Goal: Information Seeking & Learning: Learn about a topic

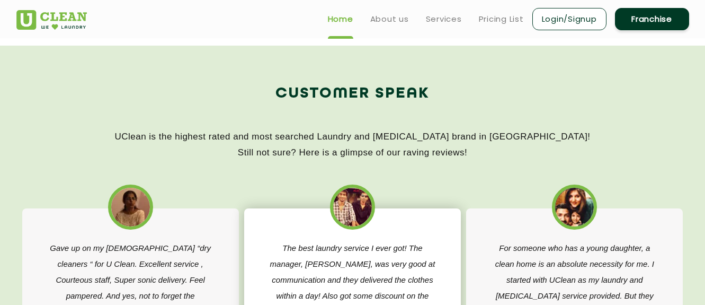
scroll to position [1534, 0]
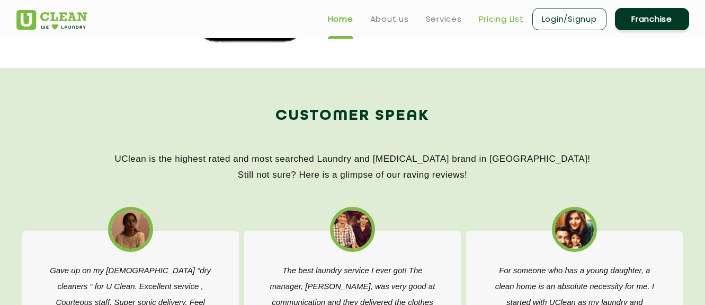
click at [506, 16] on link "Pricing List" at bounding box center [501, 19] width 45 height 13
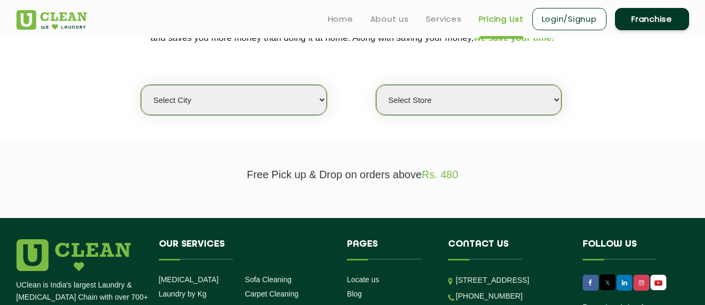
scroll to position [226, 0]
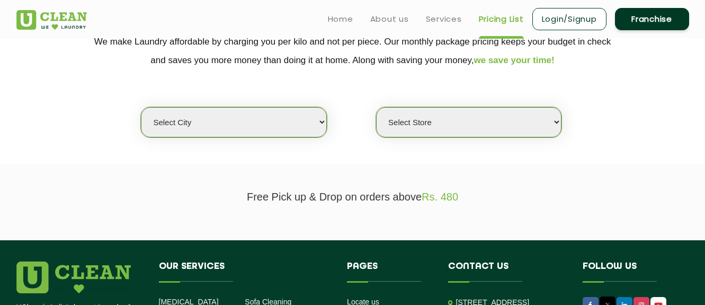
click at [318, 128] on select "Select city [GEOGRAPHIC_DATA] [GEOGRAPHIC_DATA] [GEOGRAPHIC_DATA] [GEOGRAPHIC_D…" at bounding box center [234, 122] width 186 height 30
select select "206"
click at [141, 107] on select "Select city [GEOGRAPHIC_DATA] [GEOGRAPHIC_DATA] [GEOGRAPHIC_DATA] [GEOGRAPHIC_D…" at bounding box center [234, 122] width 186 height 30
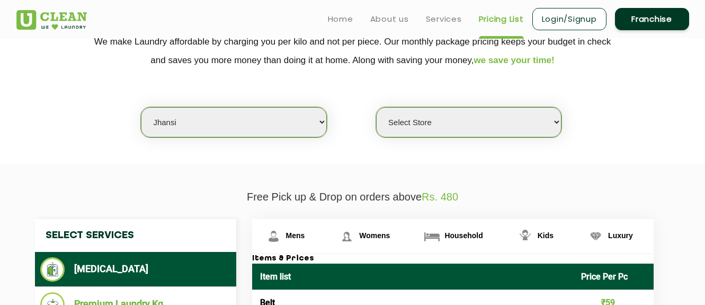
click at [447, 124] on select "Select Store [GEOGRAPHIC_DATA][PERSON_NAME]" at bounding box center [469, 122] width 186 height 30
select select "610"
click at [376, 107] on select "Select Store [GEOGRAPHIC_DATA][PERSON_NAME]" at bounding box center [469, 122] width 186 height 30
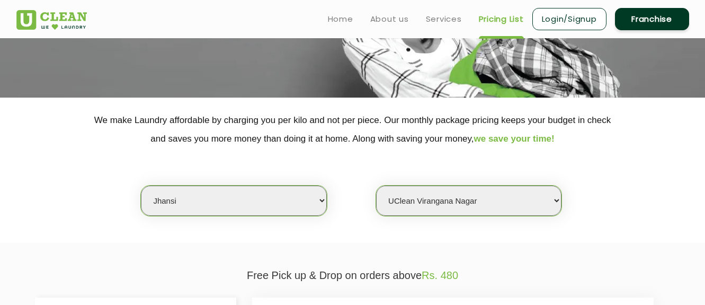
scroll to position [0, 0]
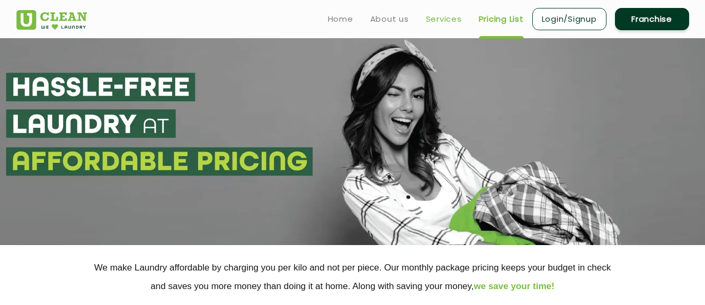
click at [439, 18] on link "Services" at bounding box center [444, 19] width 36 height 13
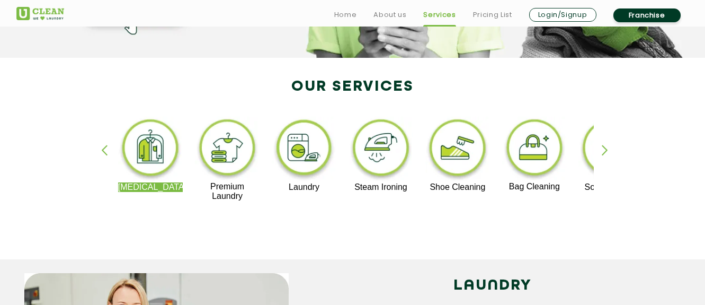
scroll to position [188, 0]
click at [372, 188] on p "Steam Ironing" at bounding box center [381, 187] width 65 height 10
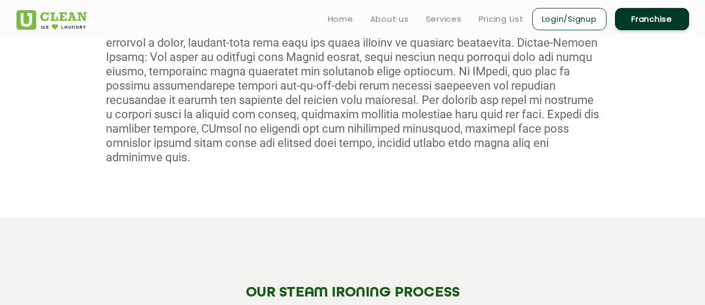
scroll to position [705, 0]
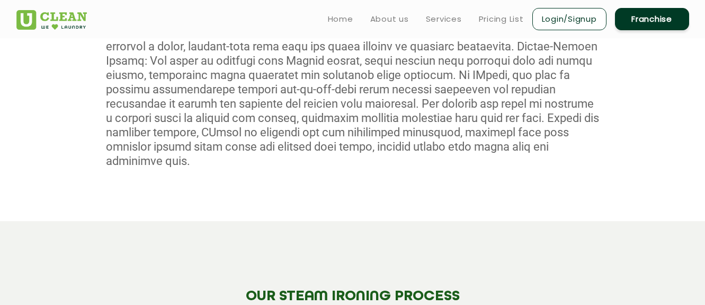
scroll to position [188, 0]
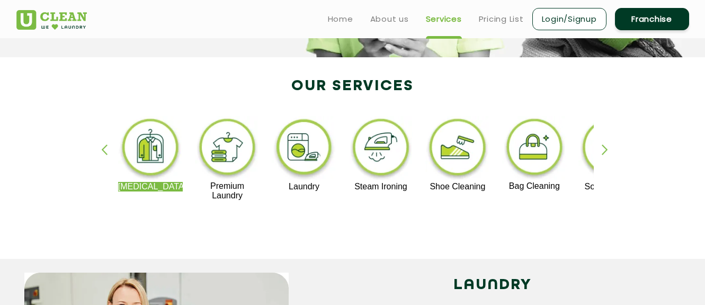
click at [607, 145] on div "button" at bounding box center [610, 158] width 16 height 29
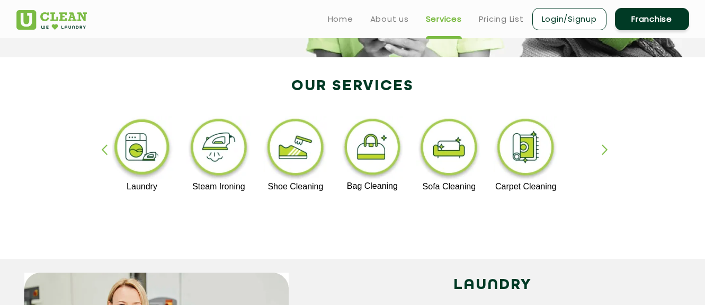
click at [284, 175] on img at bounding box center [295, 149] width 65 height 66
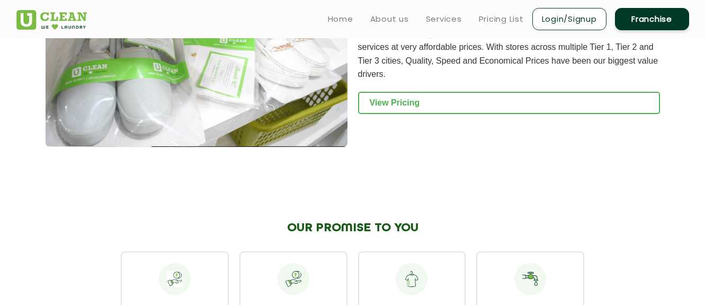
scroll to position [1163, 0]
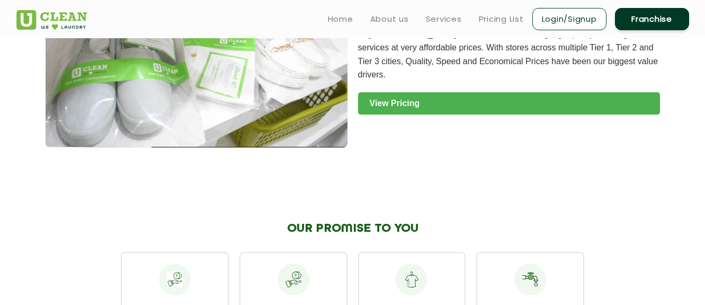
click at [380, 92] on link "View Pricing" at bounding box center [509, 103] width 302 height 22
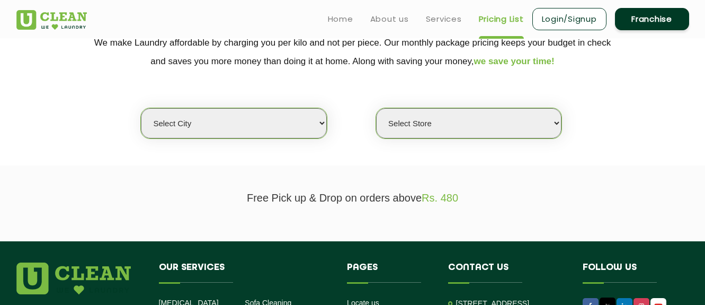
scroll to position [225, 0]
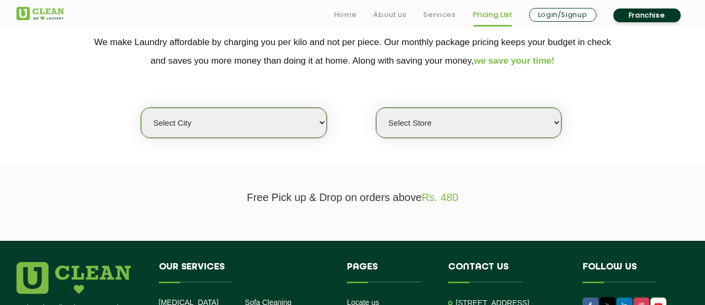
click at [295, 121] on select "Select city [GEOGRAPHIC_DATA] [GEOGRAPHIC_DATA] [GEOGRAPHIC_DATA] [GEOGRAPHIC_D…" at bounding box center [234, 123] width 186 height 30
select select "206"
click at [141, 108] on select "Select city [GEOGRAPHIC_DATA] [GEOGRAPHIC_DATA] [GEOGRAPHIC_DATA] [GEOGRAPHIC_D…" at bounding box center [234, 123] width 186 height 30
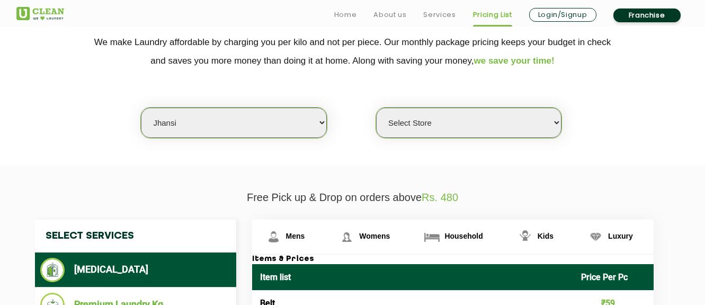
click at [411, 134] on select "Select Store [GEOGRAPHIC_DATA][PERSON_NAME]" at bounding box center [469, 123] width 186 height 30
select select "610"
click at [376, 108] on select "Select Store [GEOGRAPHIC_DATA][PERSON_NAME]" at bounding box center [469, 123] width 186 height 30
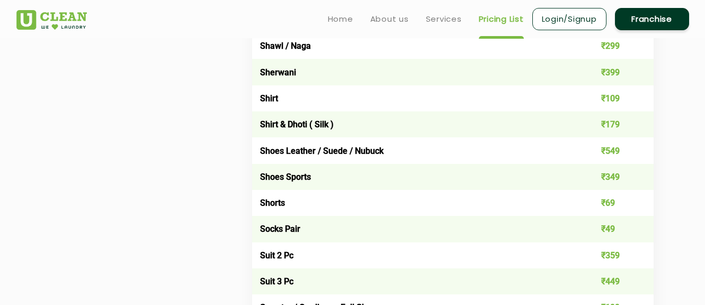
scroll to position [1527, 0]
click at [296, 178] on td "Shoes Sports" at bounding box center [413, 177] width 322 height 26
click at [605, 177] on td "₹349" at bounding box center [614, 177] width 81 height 26
drag, startPoint x: 603, startPoint y: 152, endPoint x: 631, endPoint y: 152, distance: 28.1
click at [631, 152] on td "₹549" at bounding box center [614, 151] width 81 height 26
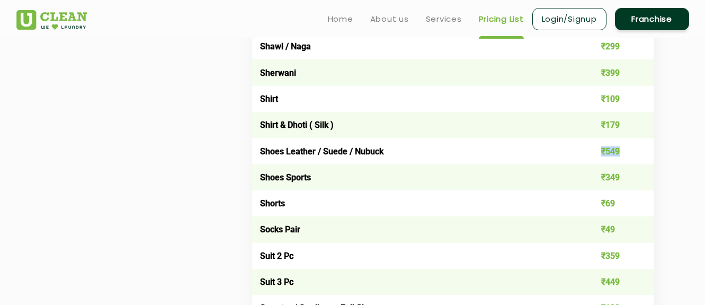
click at [611, 144] on td "₹549" at bounding box center [614, 151] width 81 height 26
click at [439, 164] on td "Shoes Sports" at bounding box center [413, 177] width 322 height 26
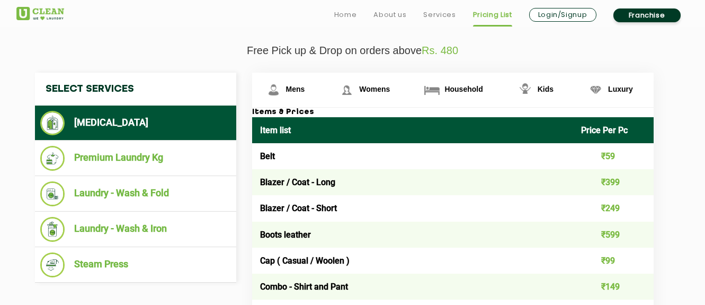
scroll to position [373, 0]
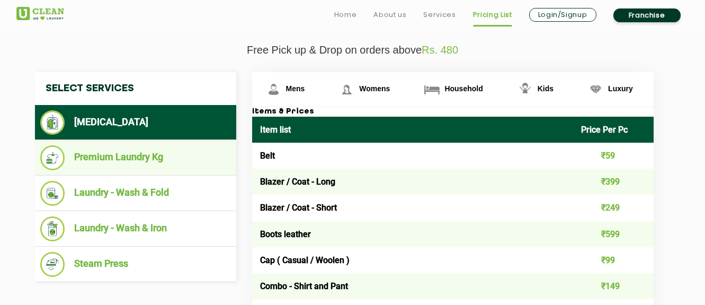
click at [144, 162] on li "Premium Laundry Kg" at bounding box center [135, 157] width 191 height 25
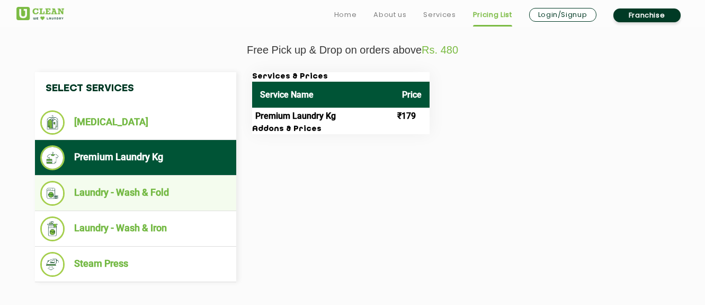
click at [163, 193] on li "Laundry - Wash & Fold" at bounding box center [135, 193] width 191 height 25
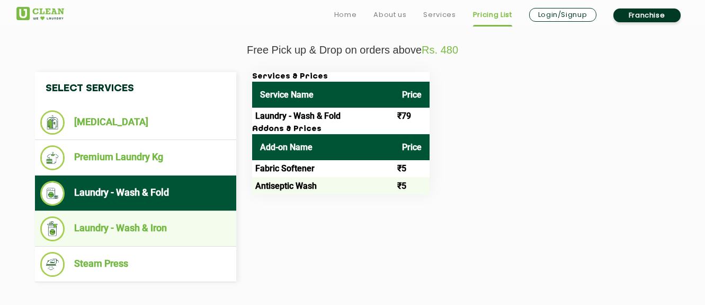
click at [160, 225] on li "Laundry - Wash & Iron" at bounding box center [135, 228] width 191 height 25
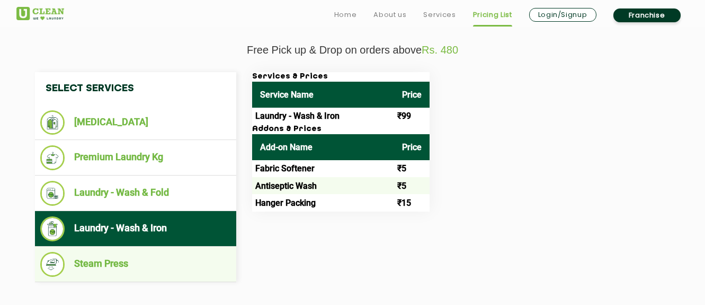
click at [164, 258] on li "Steam Press" at bounding box center [135, 264] width 191 height 25
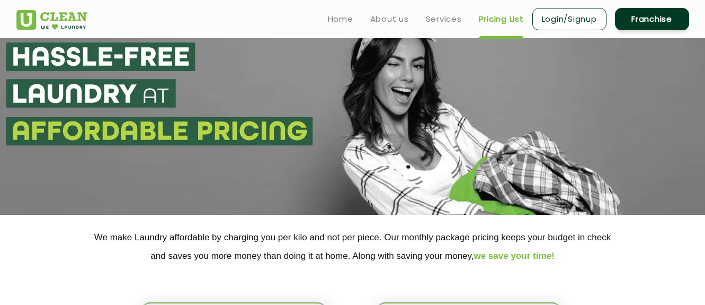
scroll to position [0, 0]
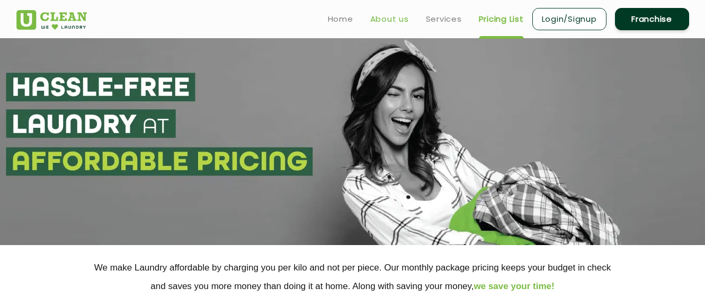
click at [398, 20] on link "About us" at bounding box center [389, 19] width 39 height 13
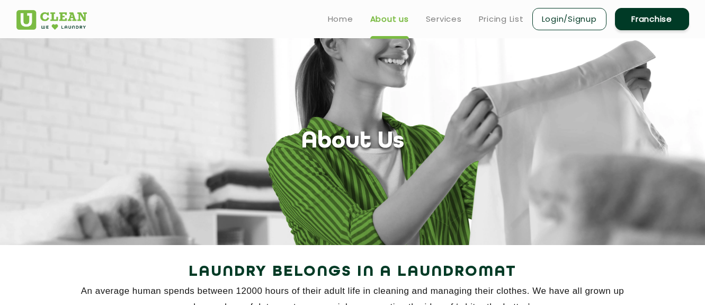
click at [637, 15] on link "Franchise" at bounding box center [652, 19] width 74 height 22
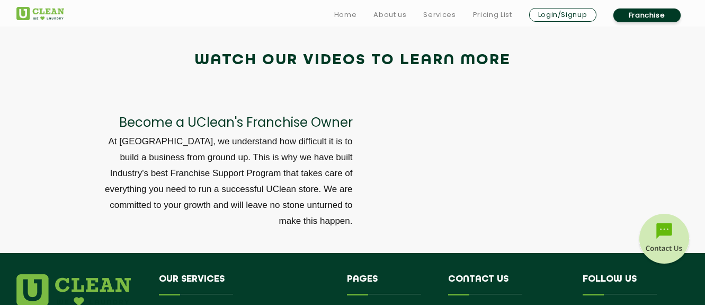
scroll to position [3505, 0]
